Goal: Task Accomplishment & Management: Manage account settings

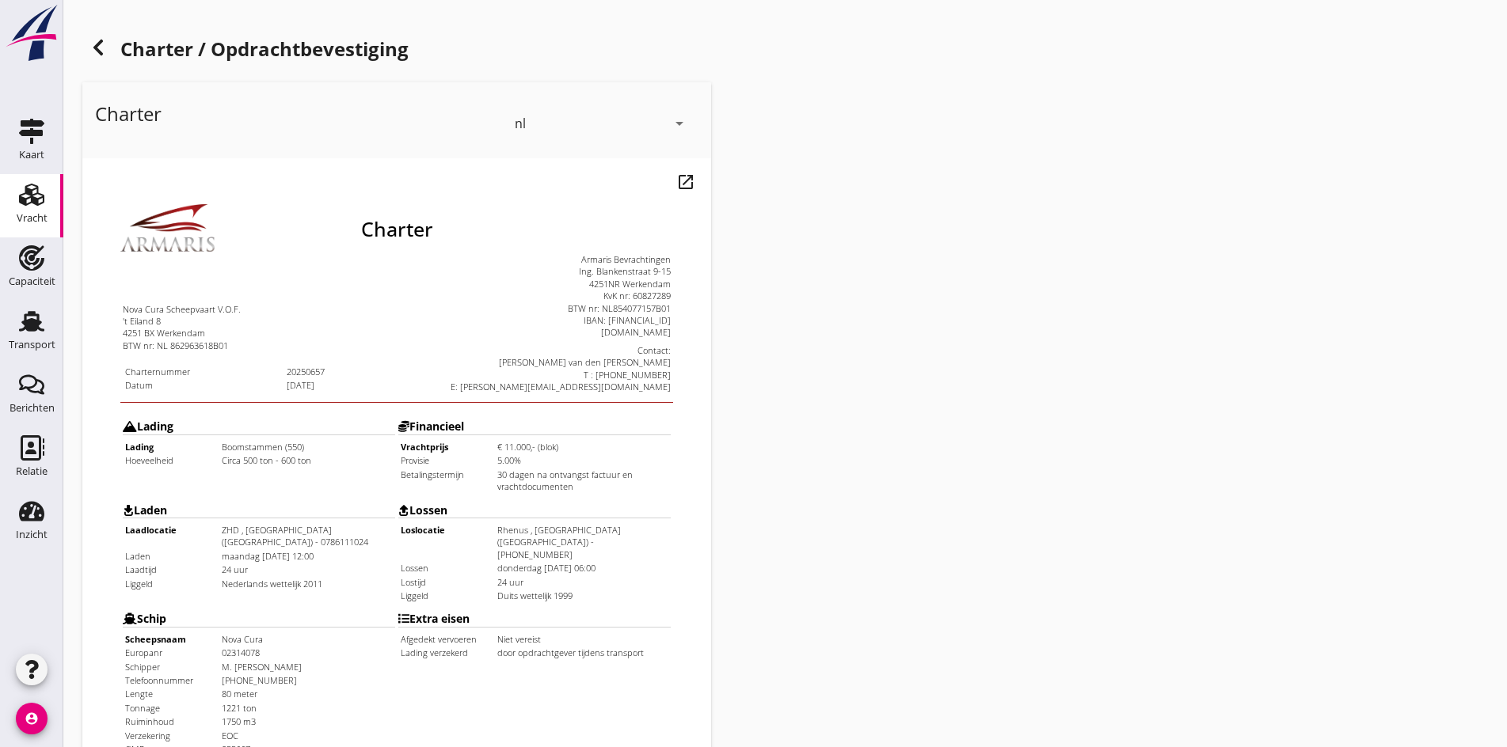
click at [102, 47] on icon at bounding box center [98, 47] width 19 height 19
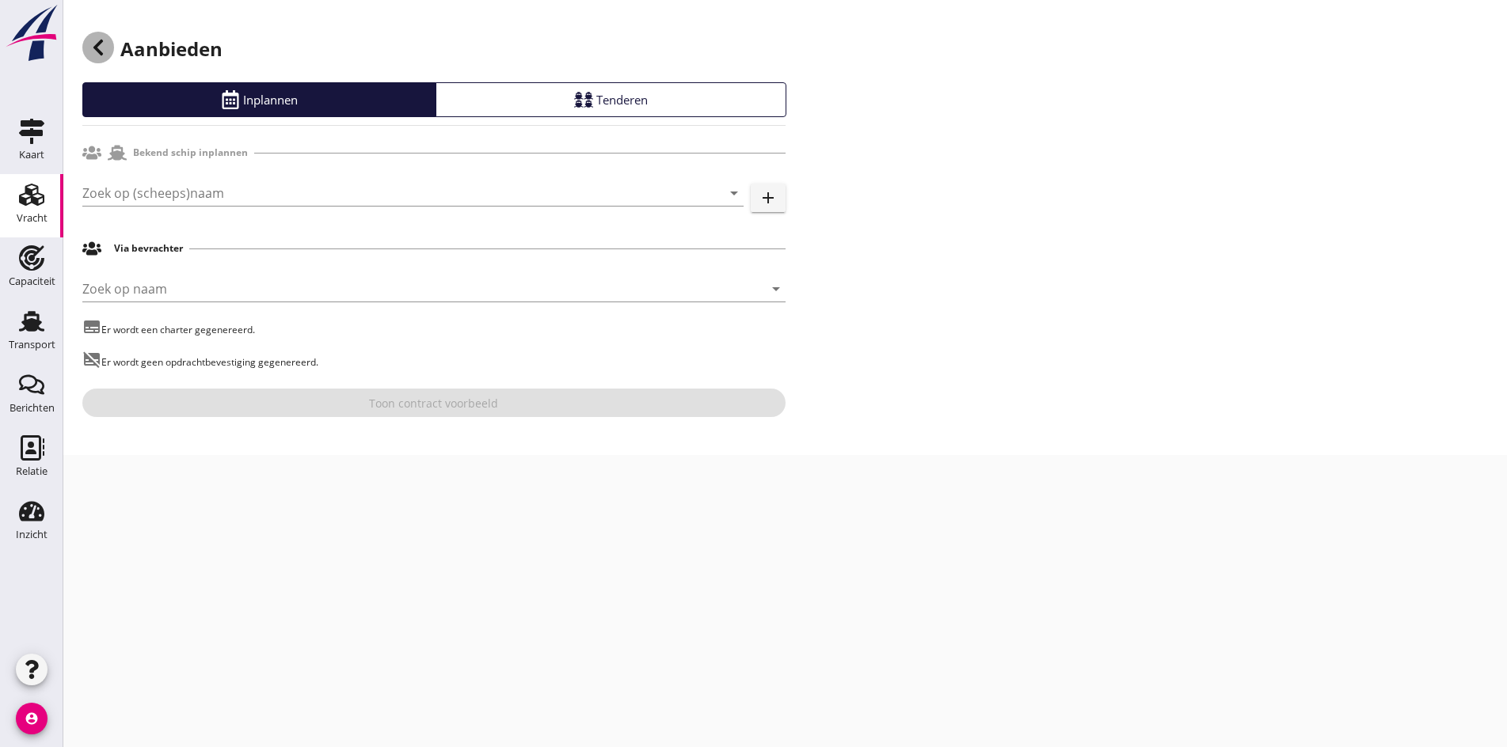
click at [102, 47] on icon at bounding box center [98, 47] width 19 height 19
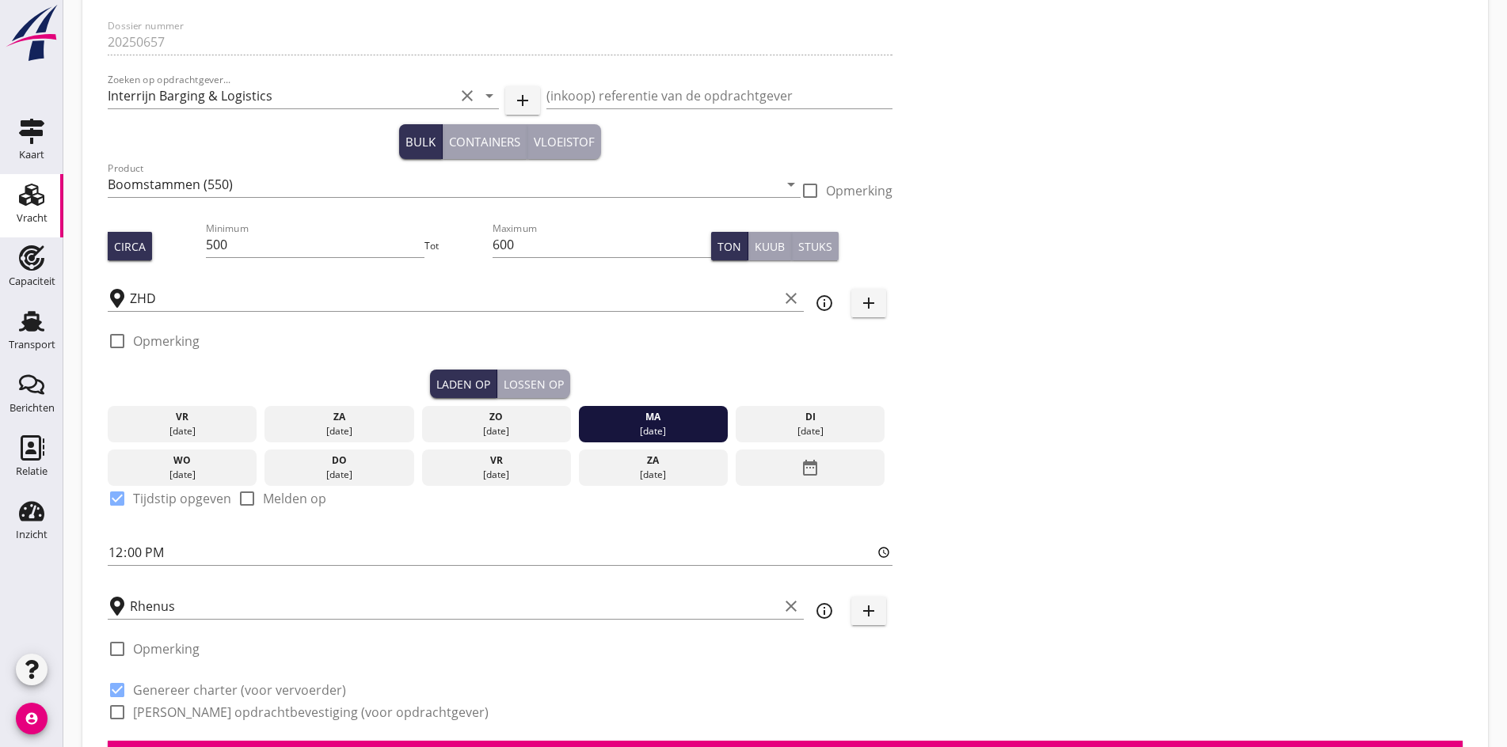
scroll to position [317, 0]
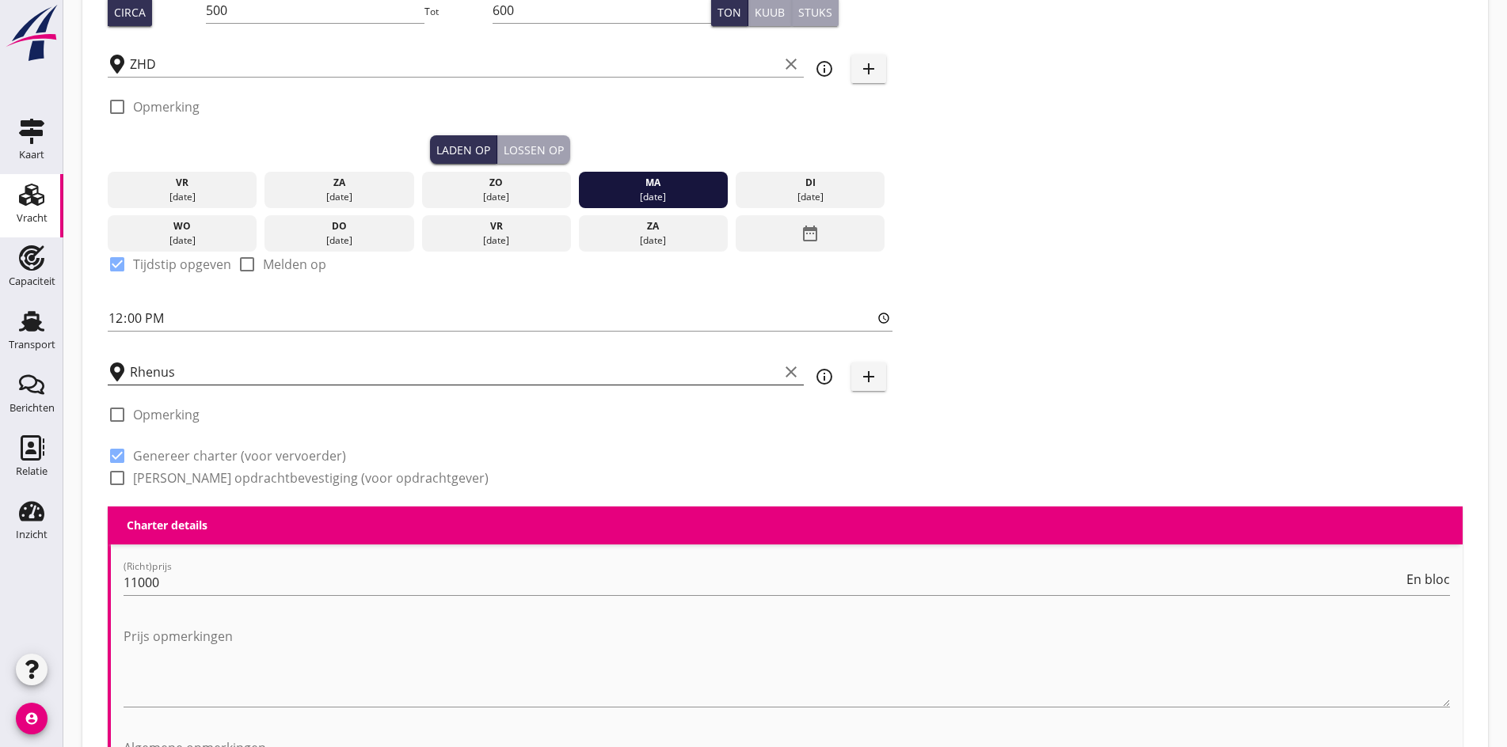
click at [223, 364] on input "Rhenus" at bounding box center [454, 371] width 648 height 25
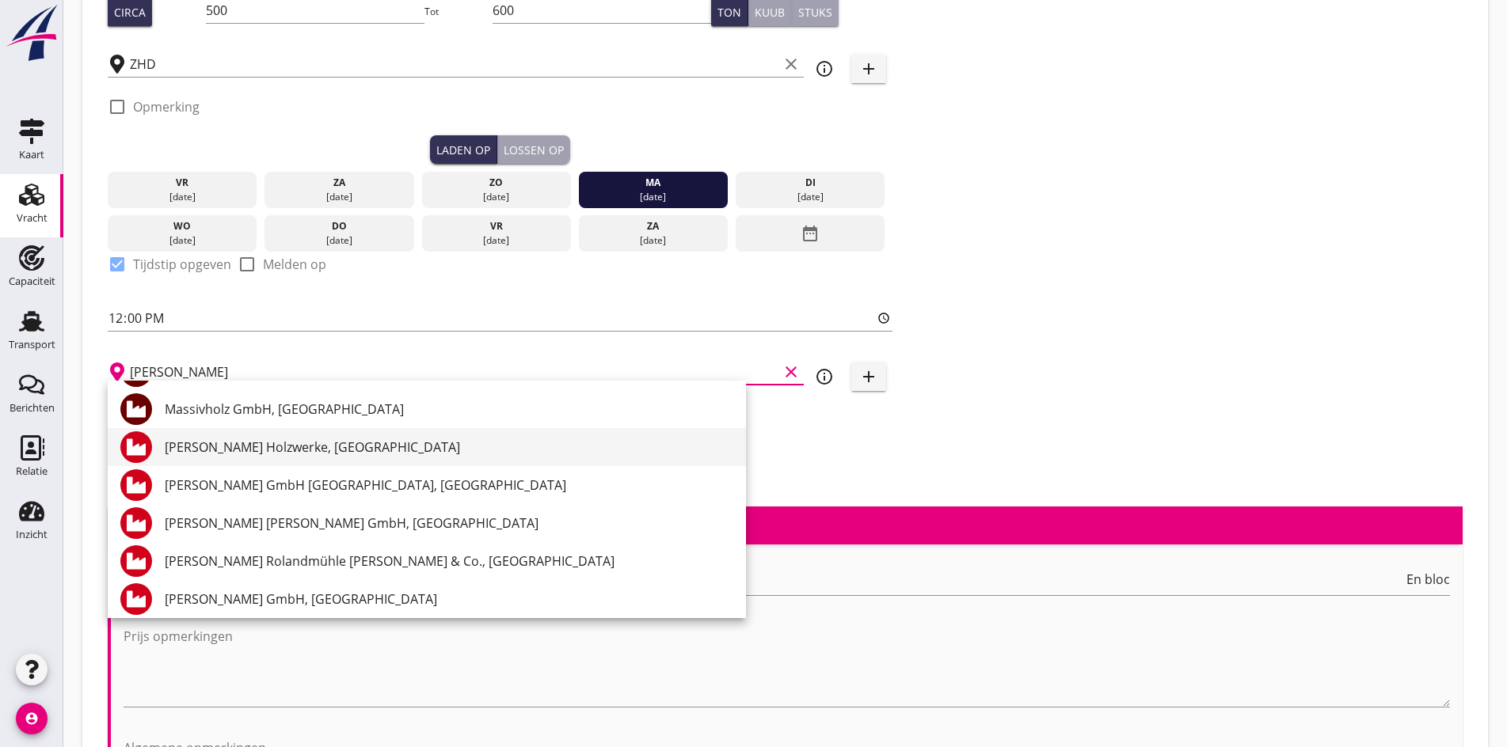
scroll to position [155, 0]
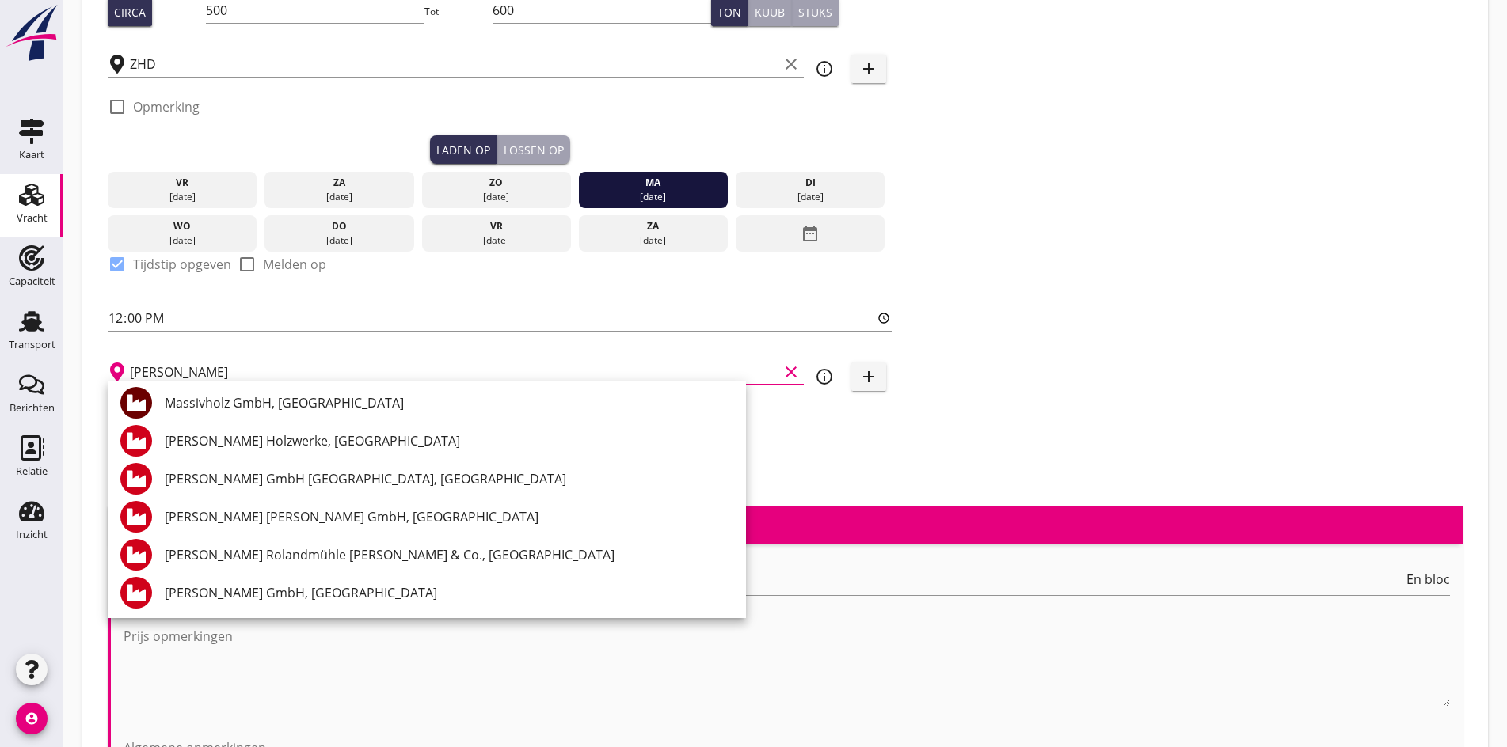
type input "[PERSON_NAME]"
click at [859, 374] on icon "add" at bounding box center [868, 376] width 19 height 19
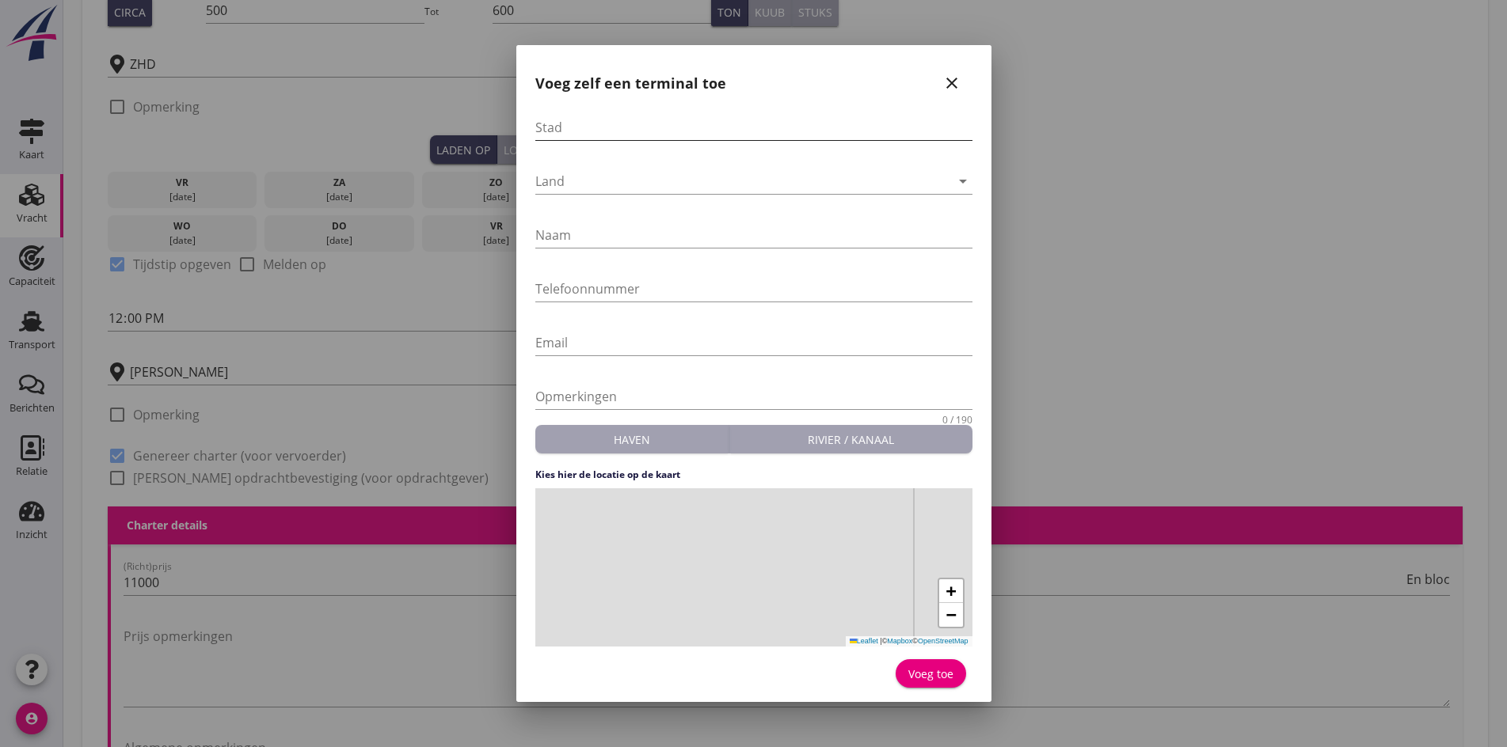
click at [549, 128] on input "Stad" at bounding box center [753, 127] width 437 height 25
type input "[GEOGRAPHIC_DATA]"
click at [562, 195] on div "Land arrow_drop_down" at bounding box center [753, 189] width 437 height 41
click at [560, 186] on div at bounding box center [742, 181] width 415 height 25
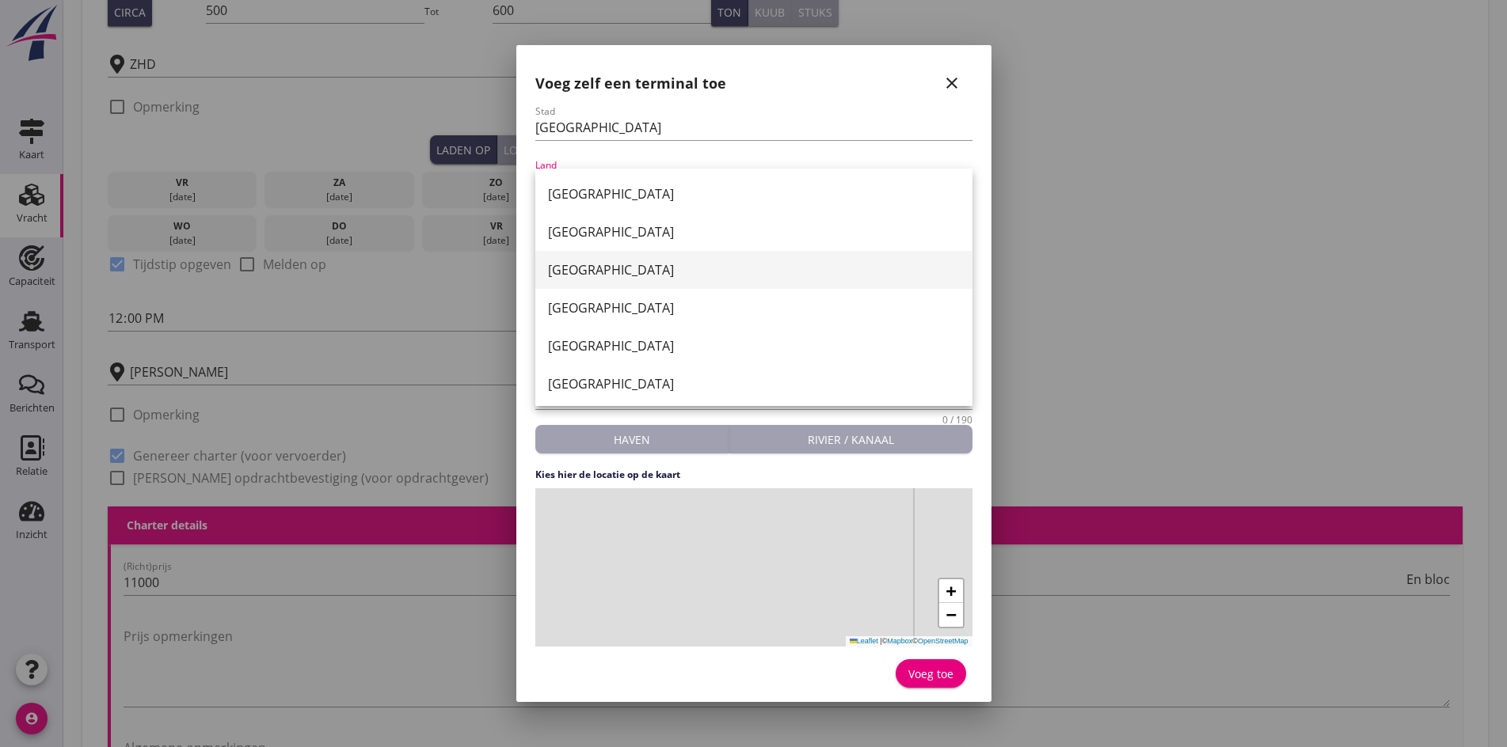
click at [591, 274] on div "[GEOGRAPHIC_DATA]" at bounding box center [754, 269] width 412 height 19
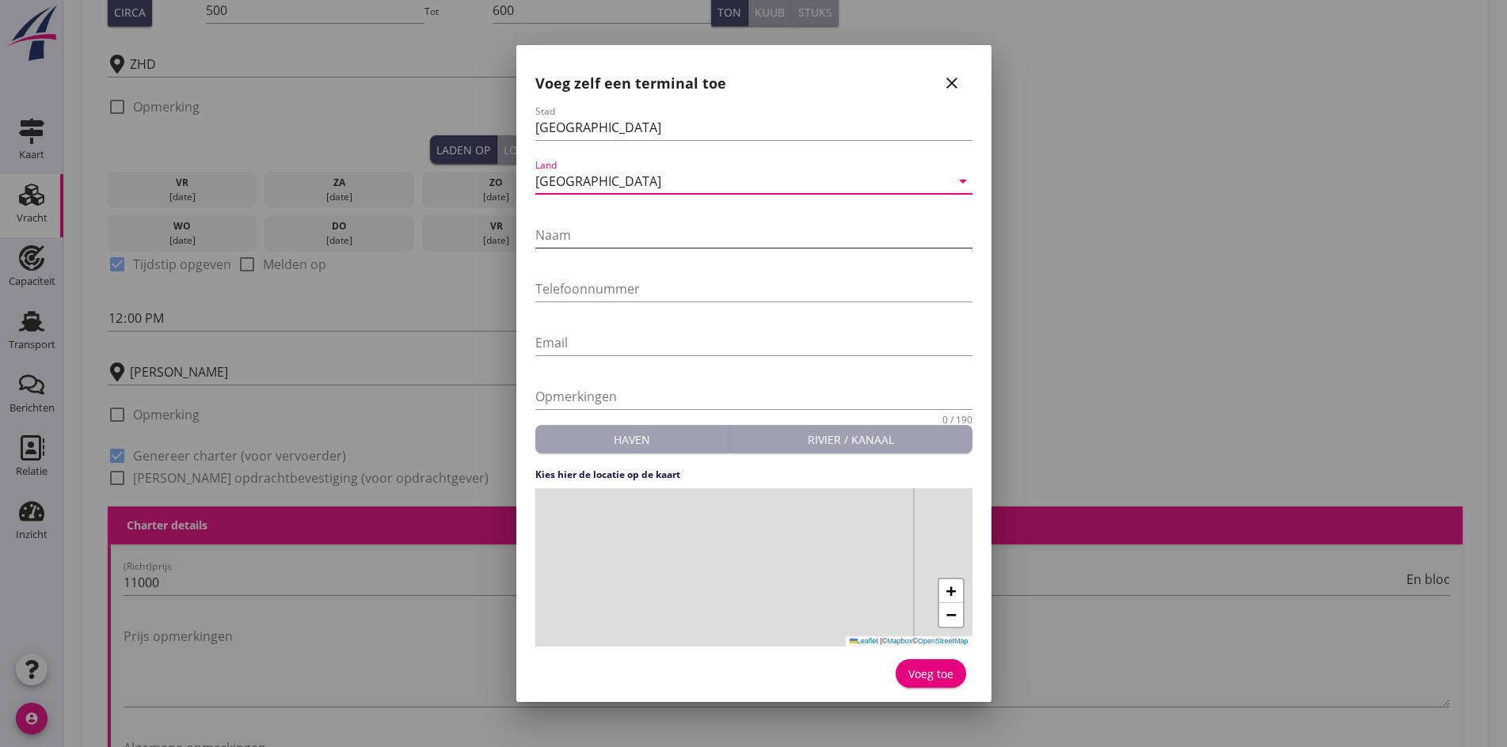
click at [591, 245] on input "Naam" at bounding box center [753, 234] width 437 height 25
type input "NRC [PERSON_NAME] Gmbh"
click at [603, 295] on input "Telefoonnummer" at bounding box center [753, 288] width 437 height 25
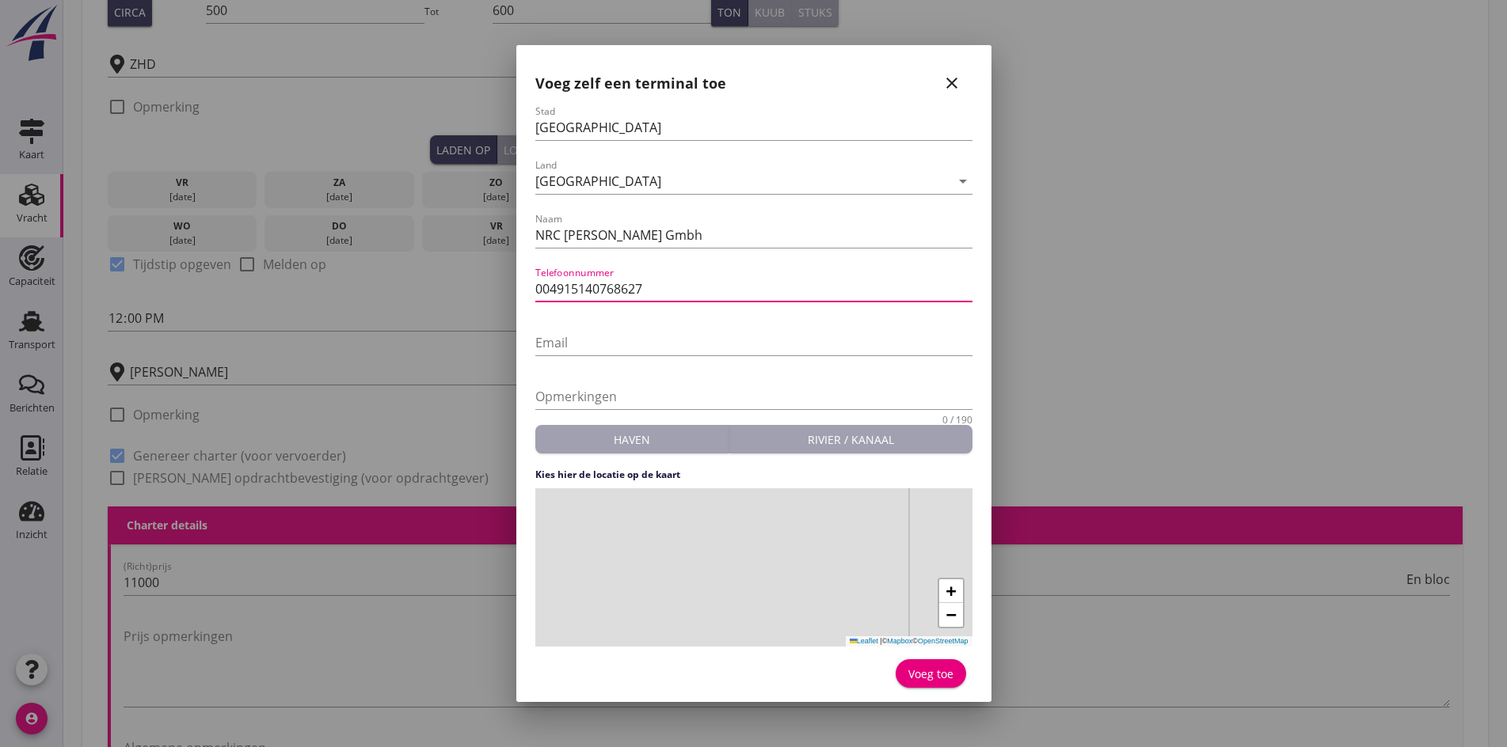
type input "004915140768627"
click at [743, 551] on div "+ − Leaflet | © Mapbox © OpenStreetMap" at bounding box center [753, 567] width 437 height 158
click at [928, 672] on div "Voeg toe" at bounding box center [930, 674] width 45 height 17
type input "NRC [PERSON_NAME] Gmbh"
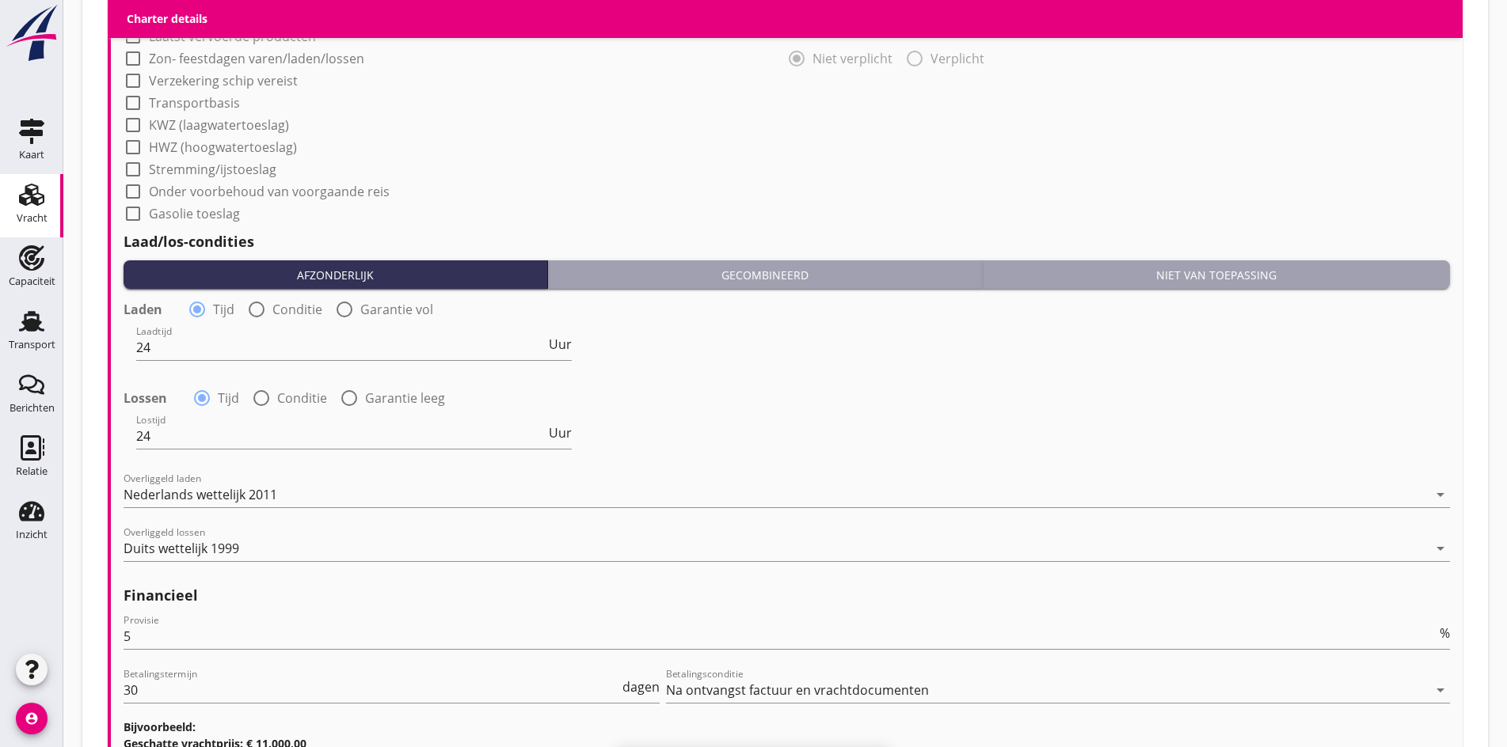
scroll to position [1596, 0]
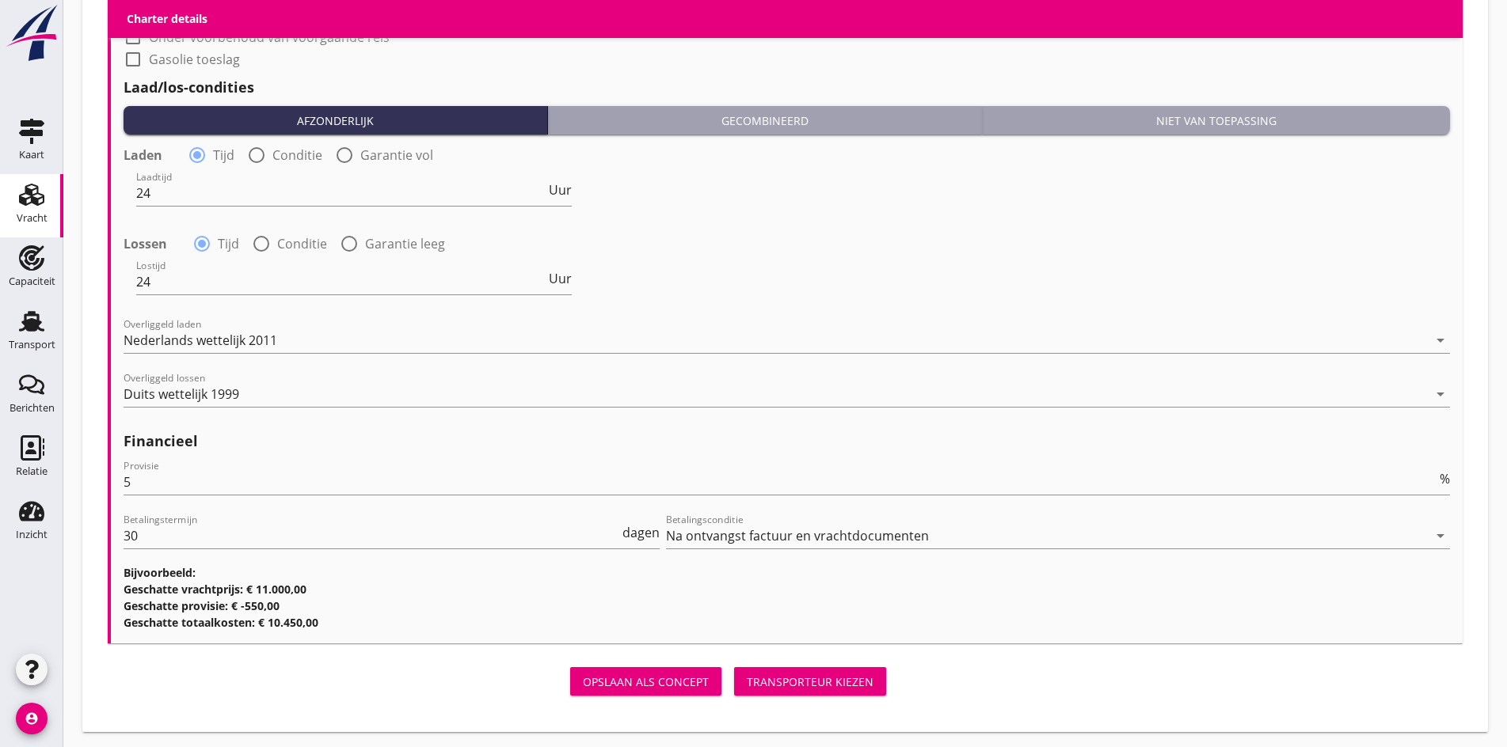
click at [584, 693] on div "Opslaan als concept Transporteur kiezen" at bounding box center [500, 682] width 785 height 38
click at [747, 681] on div "Transporteur kiezen" at bounding box center [810, 682] width 127 height 17
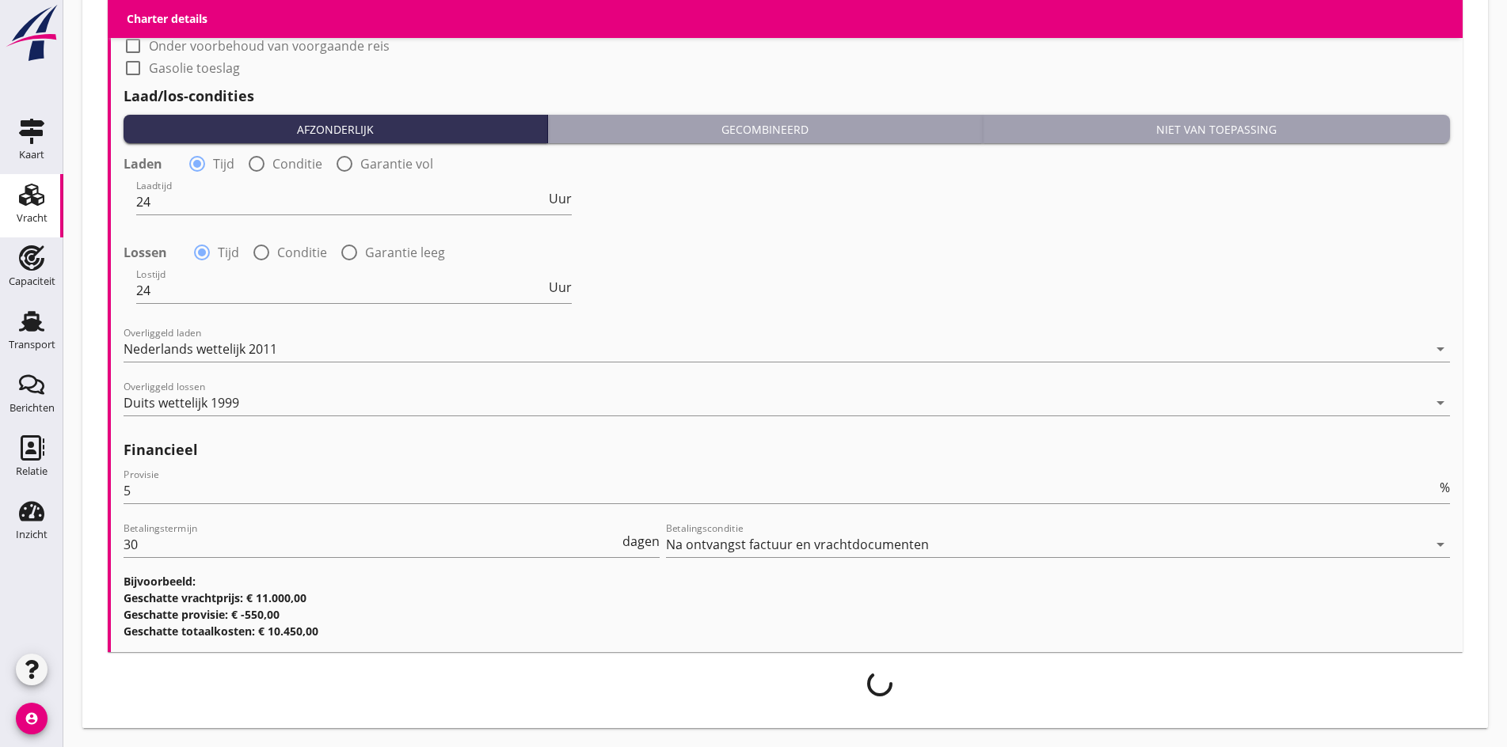
scroll to position [1583, 0]
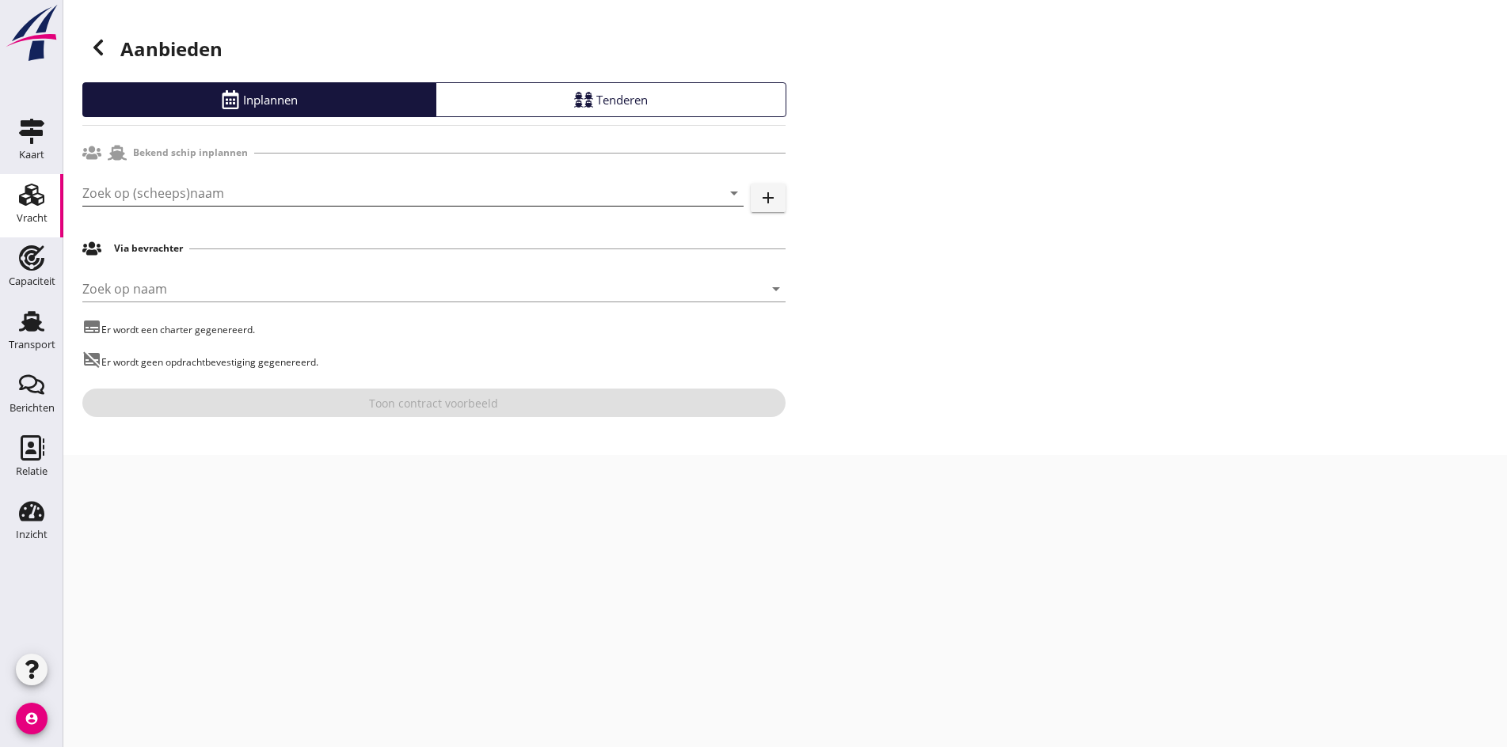
click at [245, 202] on input "Zoek op (scheeps)naam" at bounding box center [390, 192] width 617 height 25
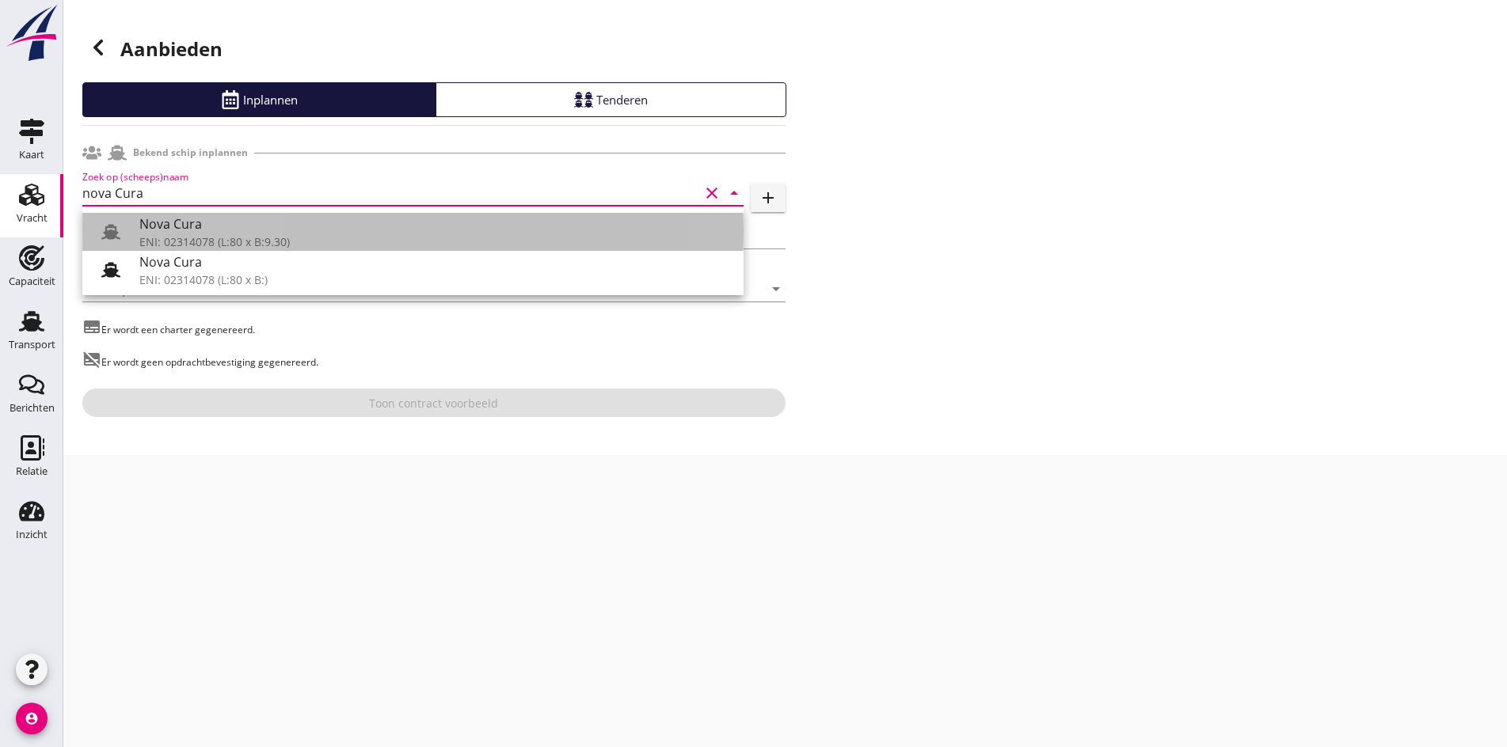
click at [292, 246] on div "ENI: 02314078 (L:80 x B:9.30)" at bounding box center [434, 242] width 591 height 17
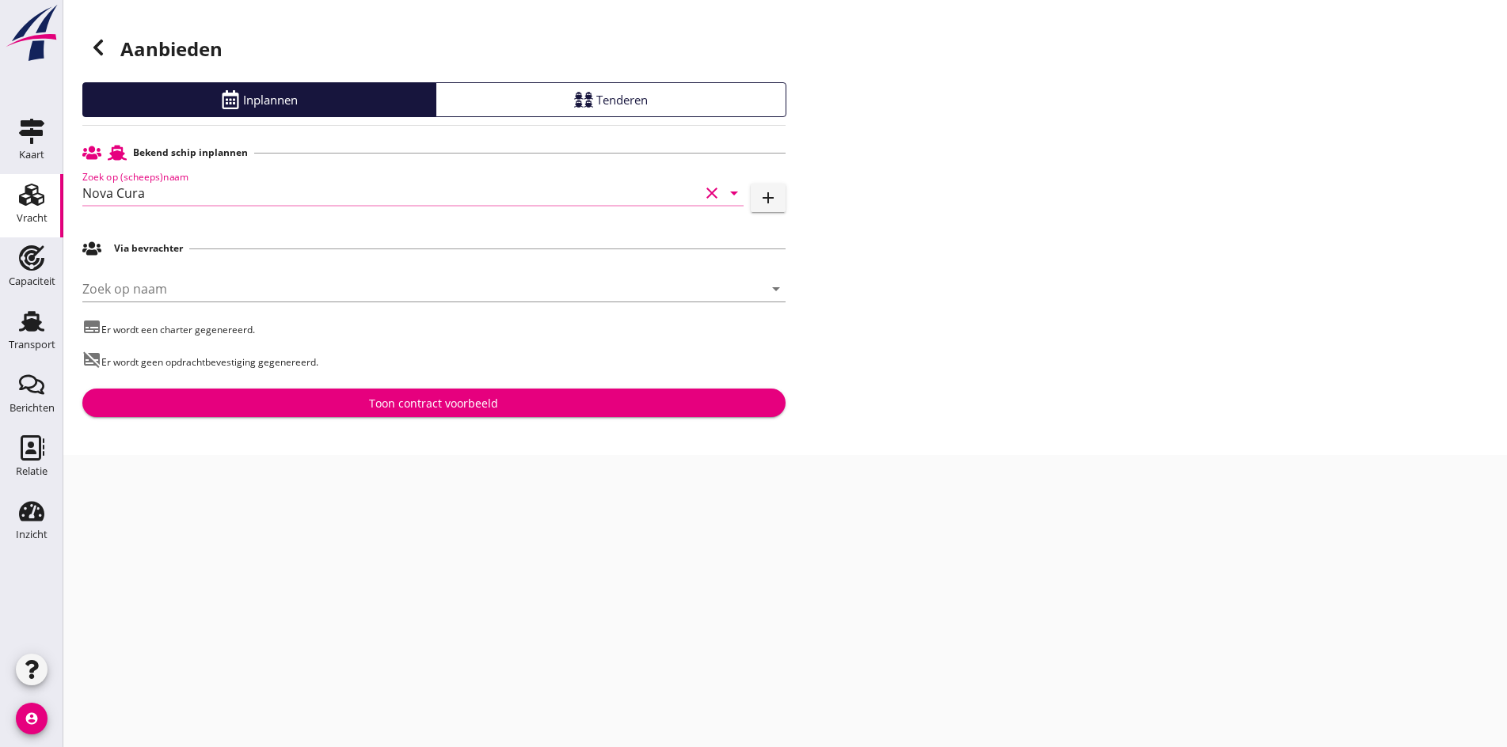
type input "Nova Cura"
click at [465, 409] on div "Toon contract voorbeeld" at bounding box center [433, 403] width 129 height 17
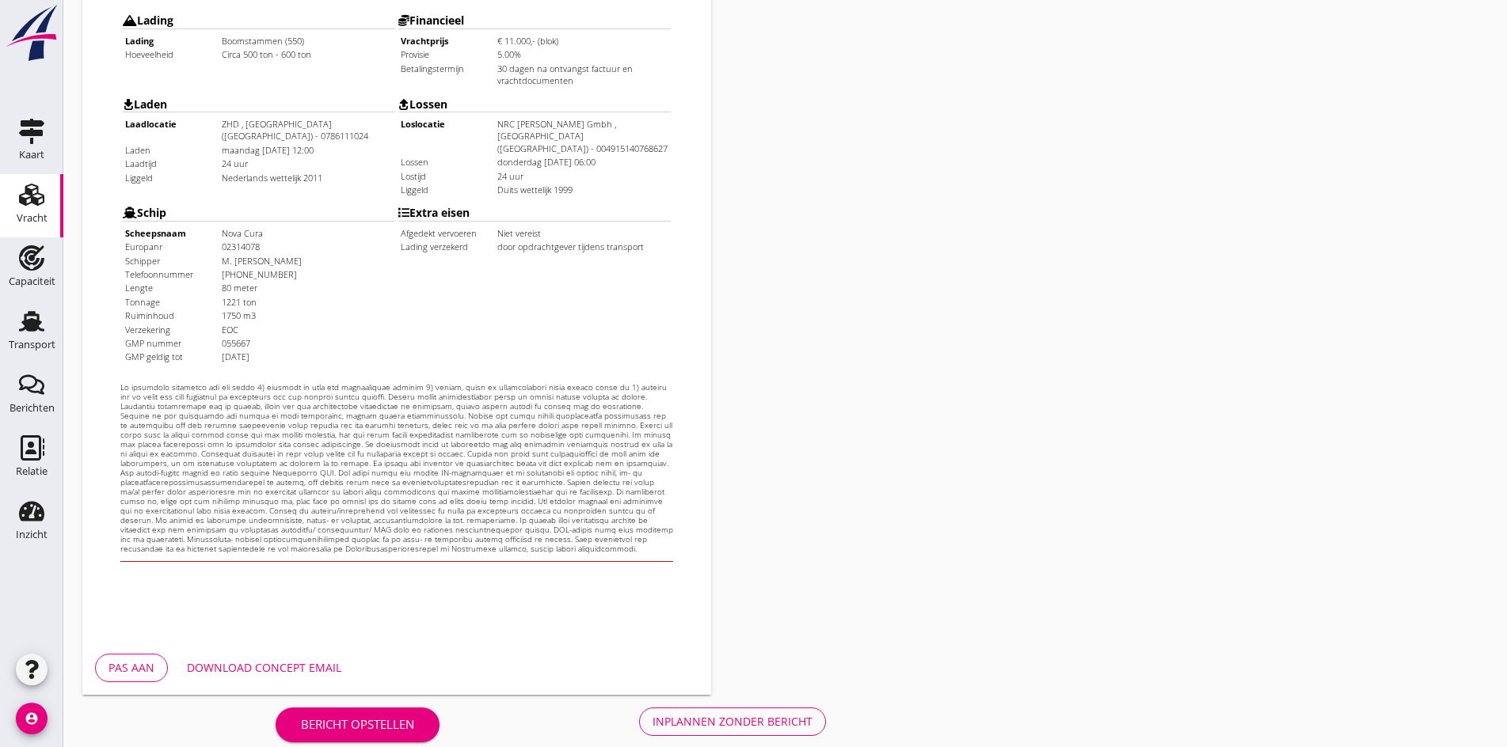
scroll to position [425, 0]
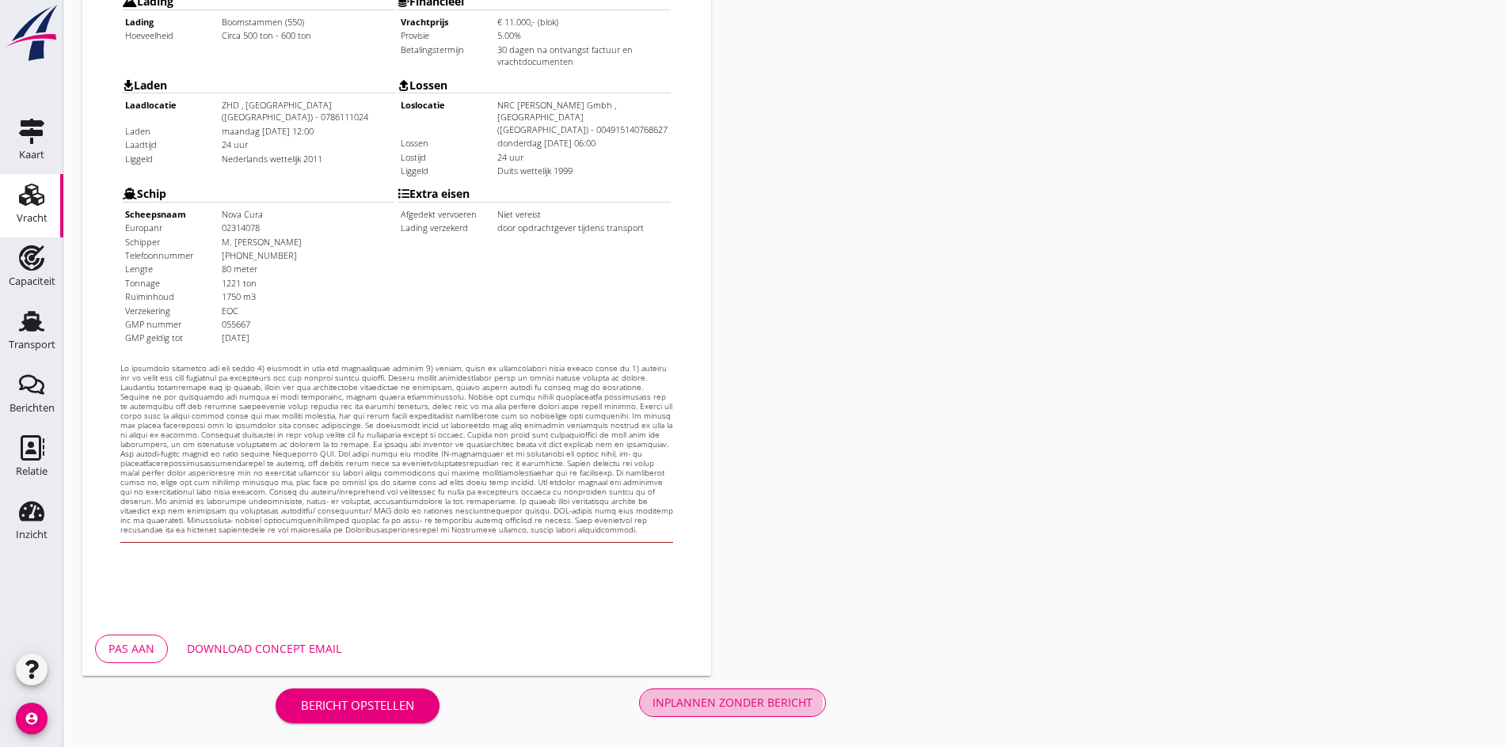
click at [652, 707] on div "Inplannen zonder bericht" at bounding box center [732, 702] width 160 height 17
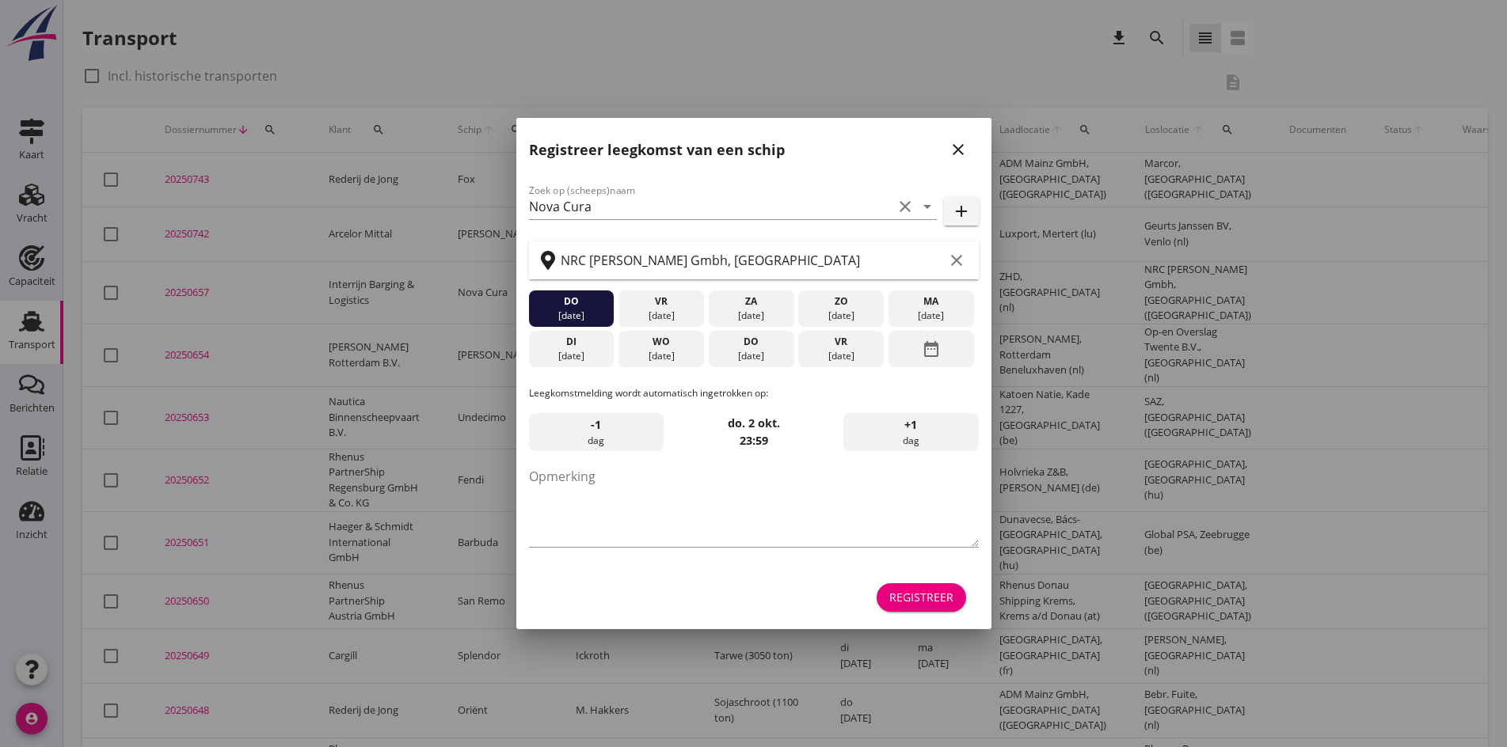
click at [955, 153] on icon "close" at bounding box center [957, 149] width 19 height 19
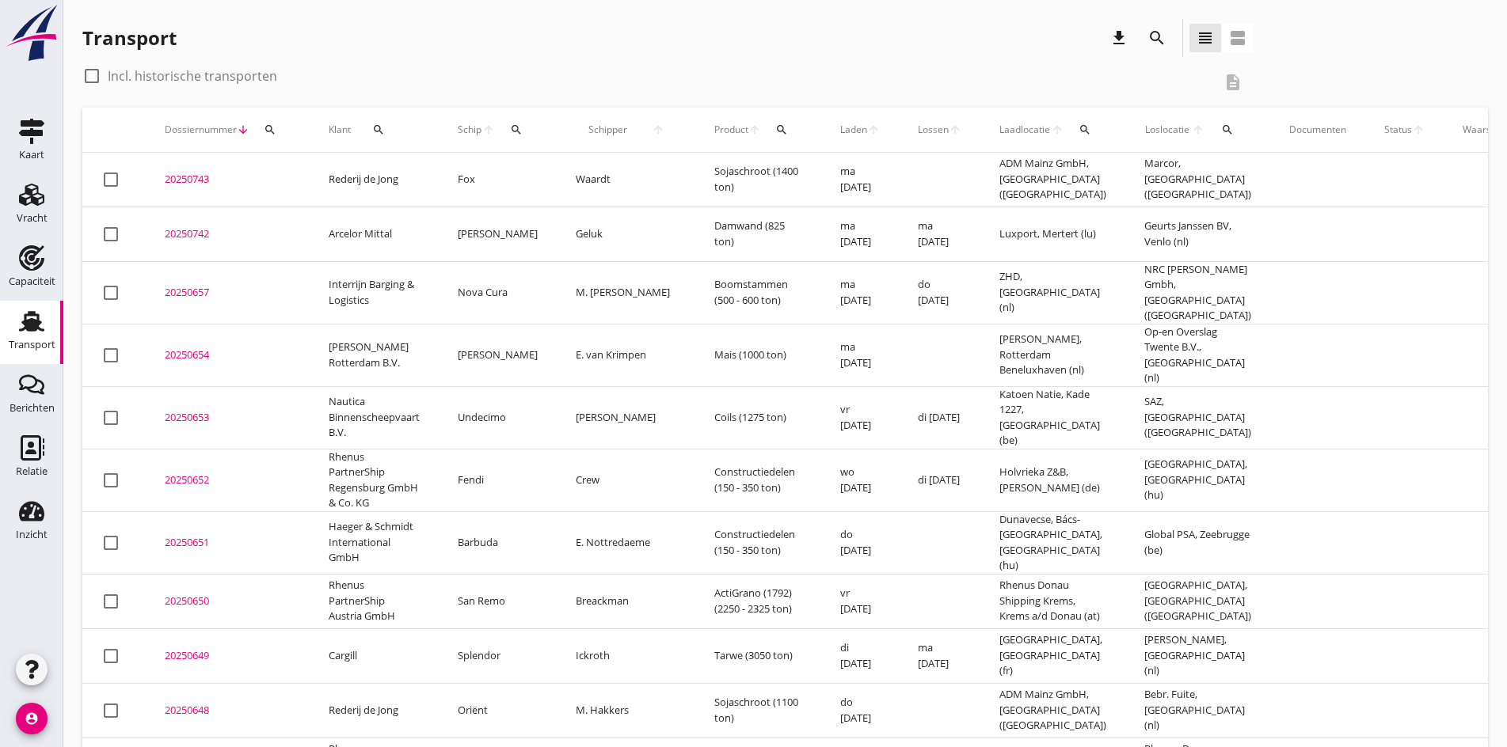
click at [203, 293] on div "20250657" at bounding box center [228, 293] width 126 height 16
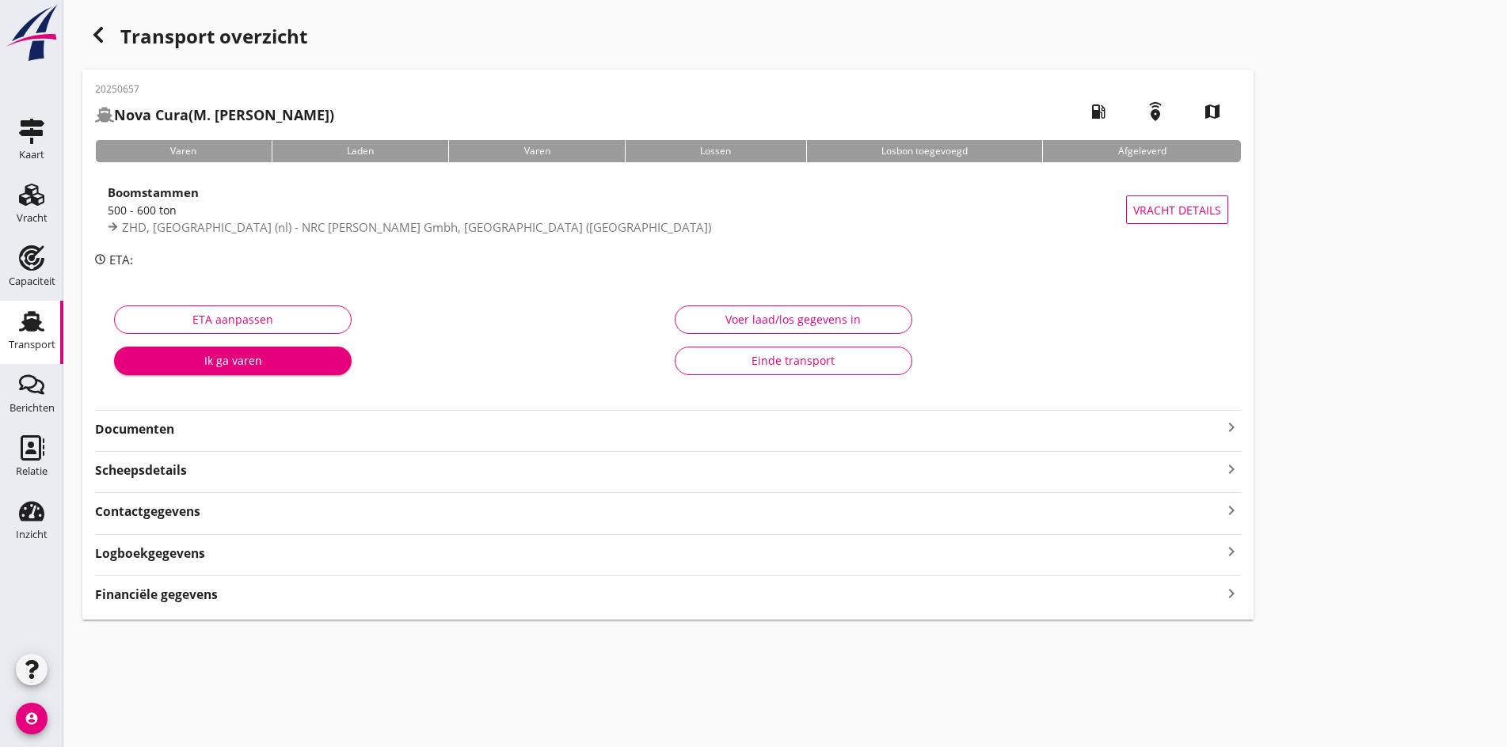
click at [778, 431] on div "20250657 Nova Cura (M. van den Adel) local_gas_station emergency_share map Vare…" at bounding box center [667, 345] width 1171 height 550
click at [1222, 431] on icon "keyboard_arrow_right" at bounding box center [1231, 427] width 19 height 19
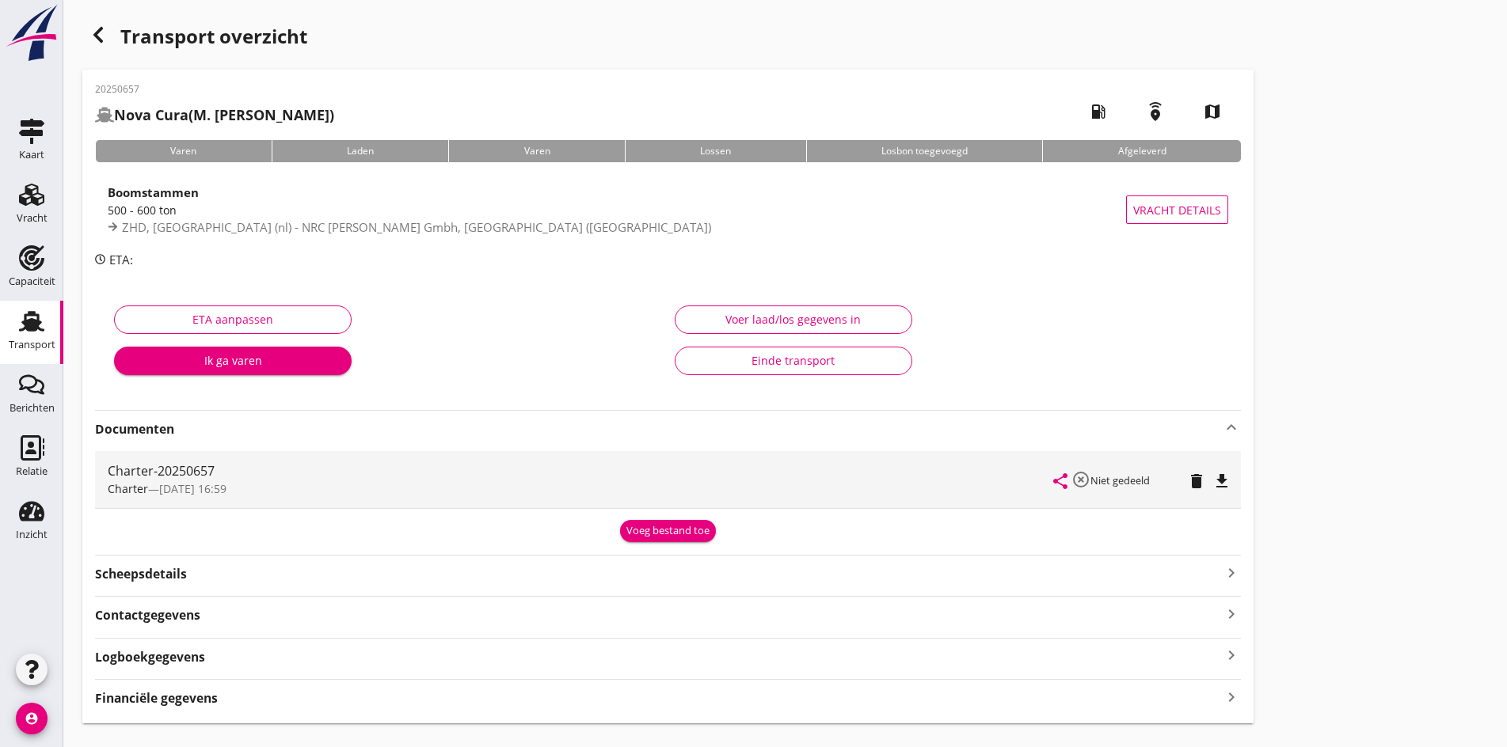
click at [1212, 484] on icon "file_download" at bounding box center [1221, 481] width 19 height 19
